Goal: Information Seeking & Learning: Find specific fact

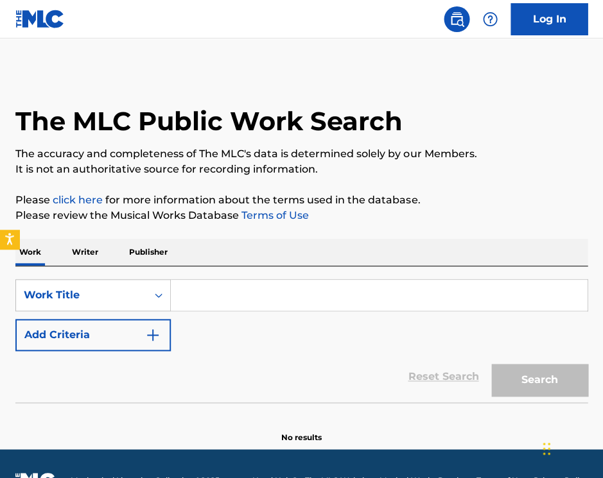
click at [256, 304] on input "Search Form" at bounding box center [379, 295] width 416 height 31
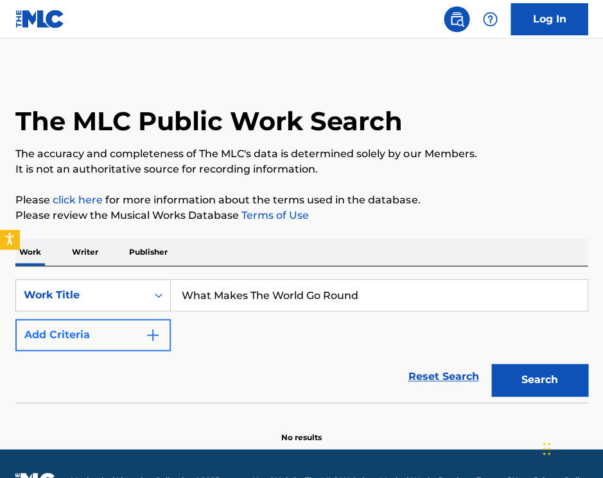
type input "What Makes The World Go Round"
click at [68, 338] on button "Add Criteria" at bounding box center [92, 335] width 155 height 32
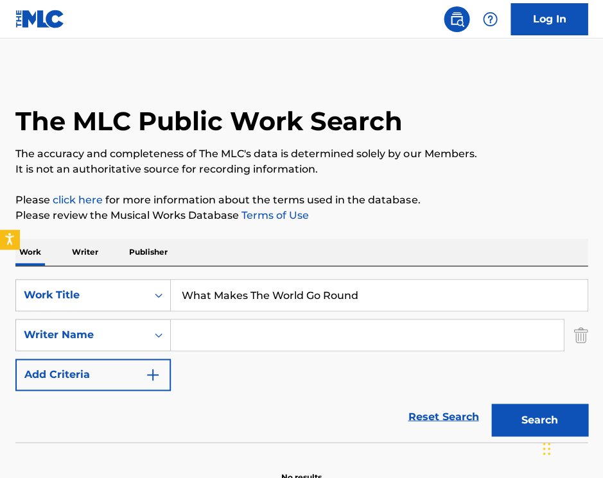
click at [231, 326] on input "Search Form" at bounding box center [367, 335] width 392 height 31
type input "[PERSON_NAME]"
click at [539, 417] on button "Search" at bounding box center [539, 420] width 96 height 32
drag, startPoint x: 394, startPoint y: 302, endPoint x: 180, endPoint y: 299, distance: 213.9
click at [180, 299] on input "What Makes The World Go Round" at bounding box center [379, 295] width 416 height 31
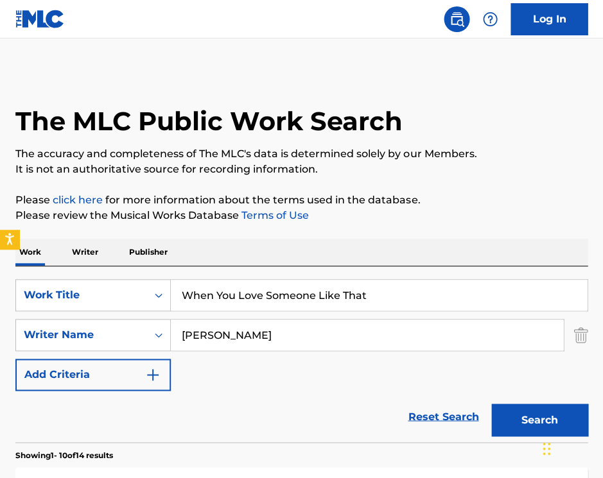
type input "When You Love Someone Like That"
click at [329, 338] on input "[PERSON_NAME]" at bounding box center [367, 335] width 392 height 31
type input "D"
click at [516, 415] on button "Search" at bounding box center [539, 420] width 96 height 32
click at [281, 320] on input "[PERSON_NAME]" at bounding box center [367, 335] width 392 height 31
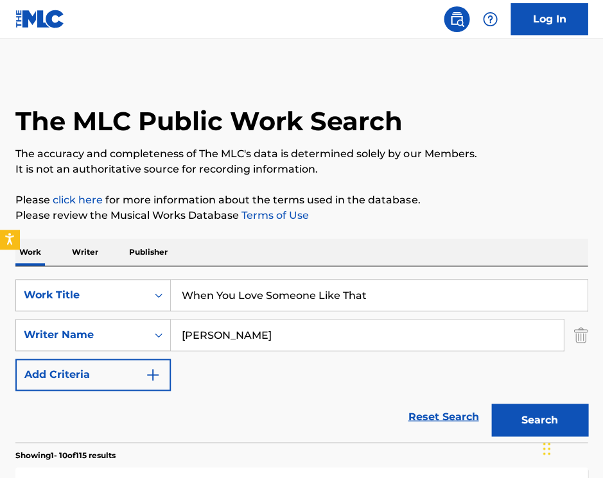
click at [256, 333] on input "[PERSON_NAME]" at bounding box center [367, 335] width 392 height 31
type input "E"
type input "[PERSON_NAME]"
click at [539, 417] on button "Search" at bounding box center [539, 420] width 96 height 32
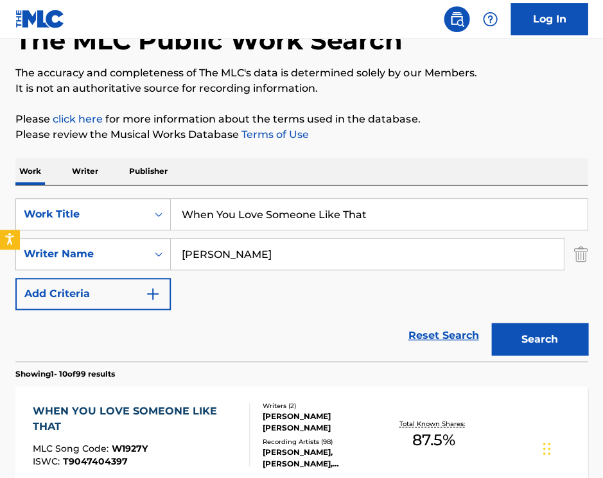
scroll to position [184, 0]
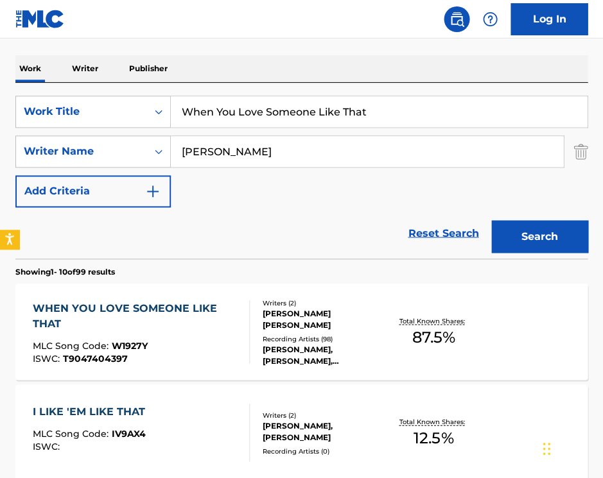
click at [193, 308] on div "WHEN YOU LOVE SOMEONE LIKE THAT" at bounding box center [136, 316] width 207 height 31
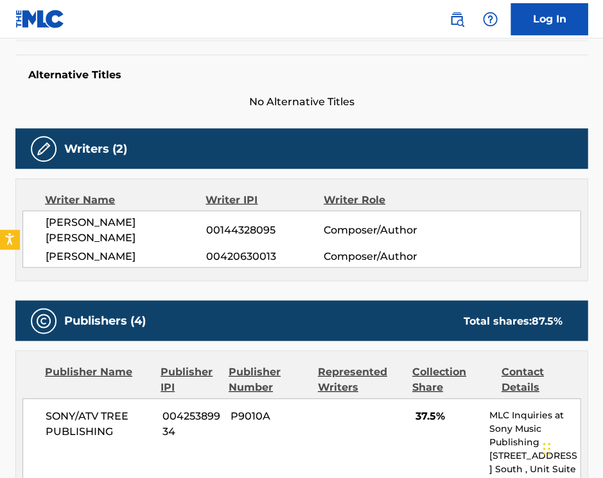
scroll to position [351, 0]
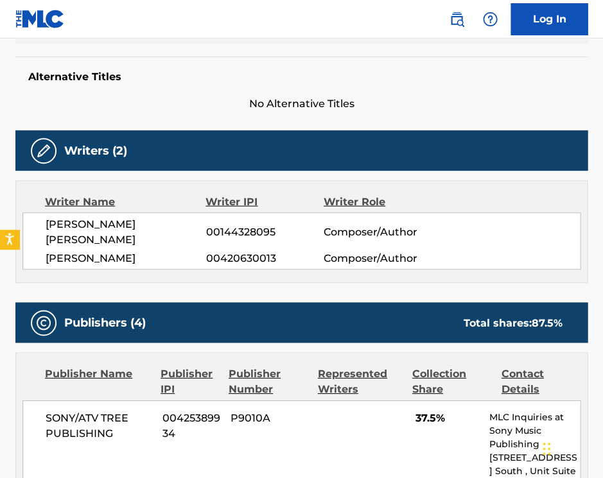
click at [150, 250] on span "[PERSON_NAME]" at bounding box center [126, 257] width 161 height 15
drag, startPoint x: 141, startPoint y: 238, endPoint x: 48, endPoint y: 241, distance: 93.8
click at [48, 250] on span "[PERSON_NAME]" at bounding box center [126, 257] width 161 height 15
copy span "[PERSON_NAME]"
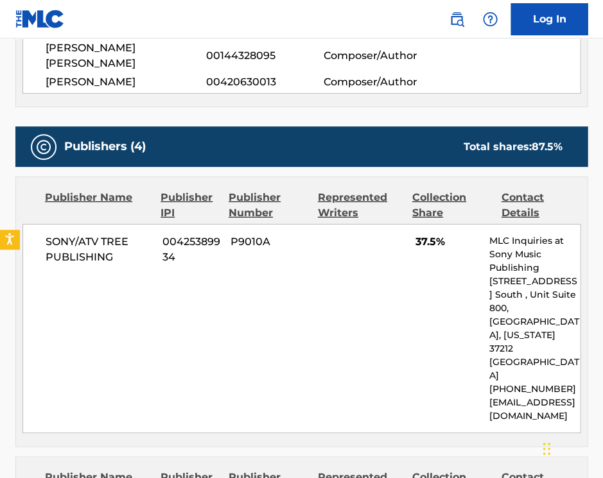
scroll to position [0, 0]
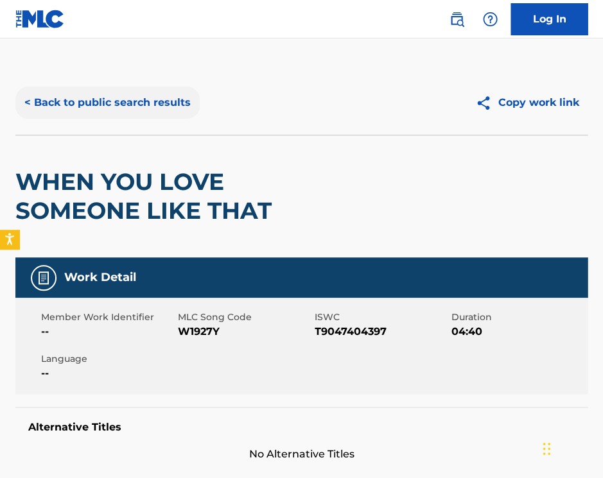
click at [47, 107] on button "< Back to public search results" at bounding box center [107, 103] width 184 height 32
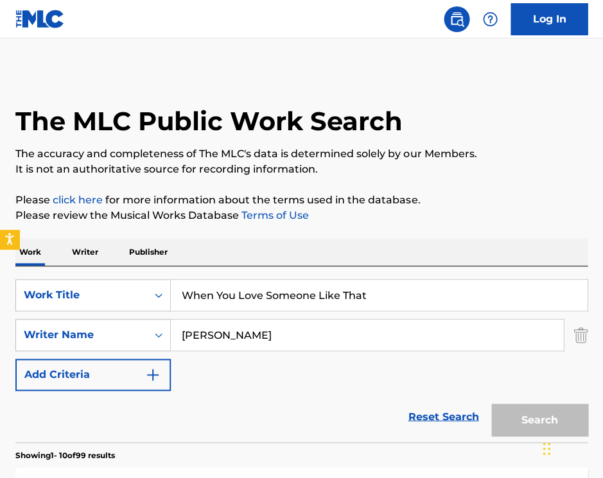
scroll to position [183, 0]
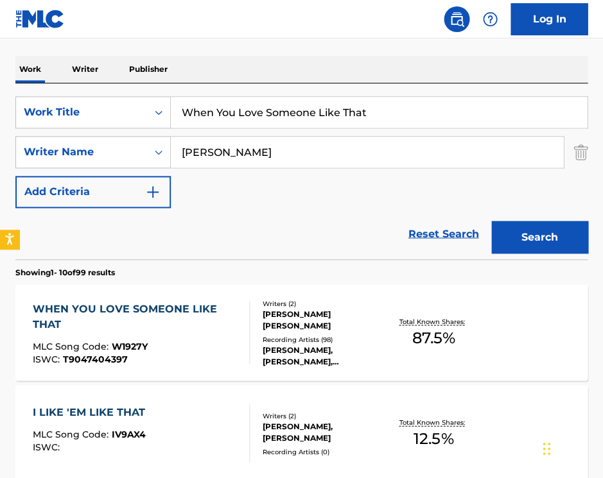
drag, startPoint x: 411, startPoint y: 105, endPoint x: 175, endPoint y: 115, distance: 236.5
click at [175, 115] on input "When You Love Someone Like That" at bounding box center [379, 112] width 416 height 31
type input "twenty one candles"
drag, startPoint x: 276, startPoint y: 155, endPoint x: 181, endPoint y: 152, distance: 95.1
click at [181, 152] on input "[PERSON_NAME]" at bounding box center [367, 152] width 392 height 31
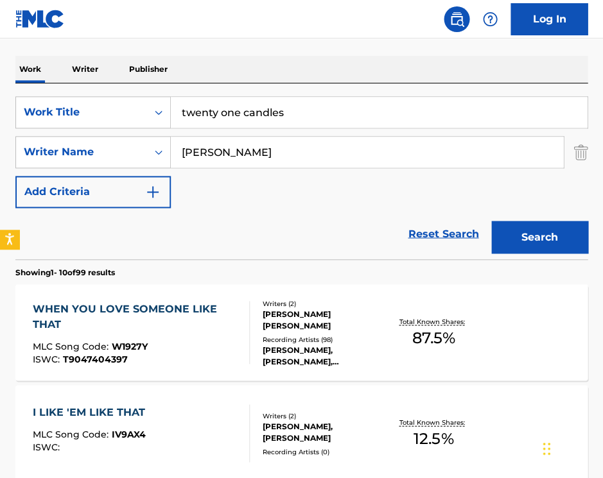
click at [539, 234] on button "Search" at bounding box center [539, 237] width 96 height 32
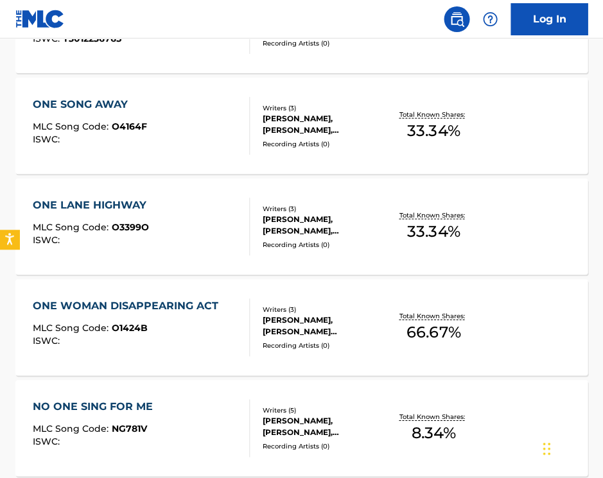
scroll to position [0, 0]
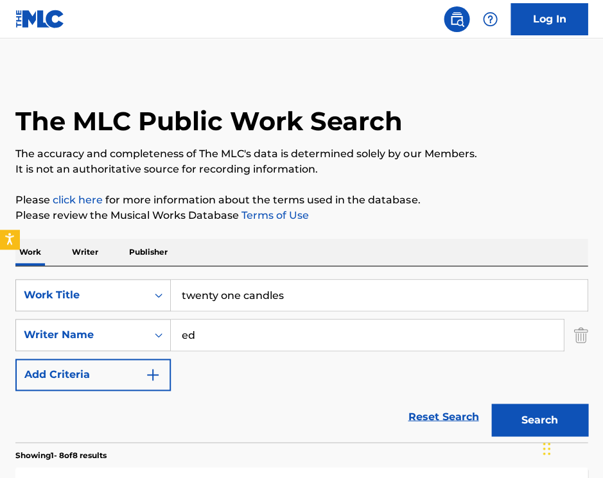
type input "e"
type input "[PERSON_NAME]"
click at [539, 417] on button "Search" at bounding box center [539, 420] width 96 height 32
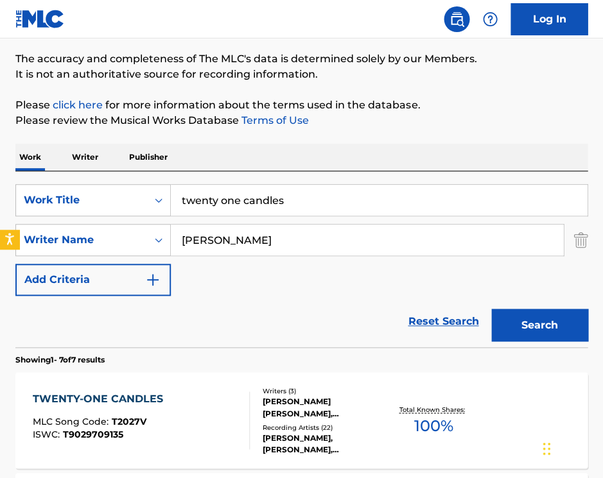
scroll to position [113, 0]
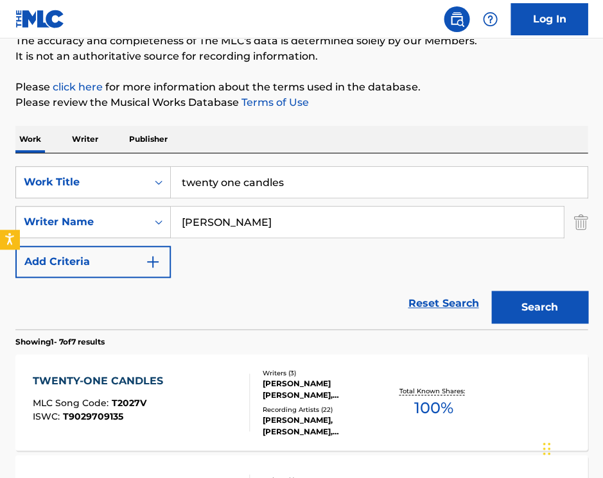
click at [136, 375] on div "TWENTY-ONE CANDLES" at bounding box center [101, 381] width 137 height 15
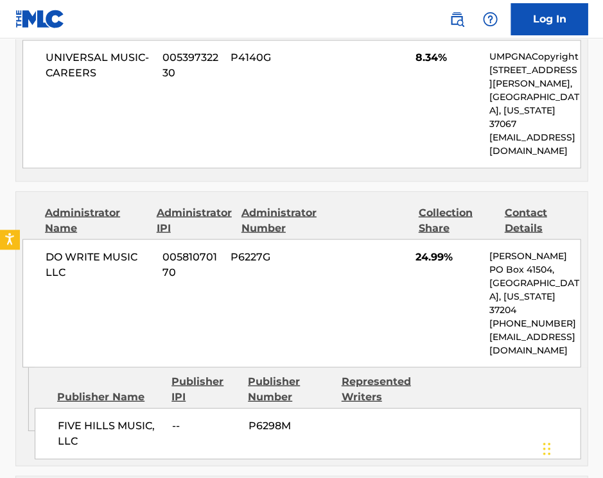
scroll to position [340, 0]
